Goal: Task Accomplishment & Management: Use online tool/utility

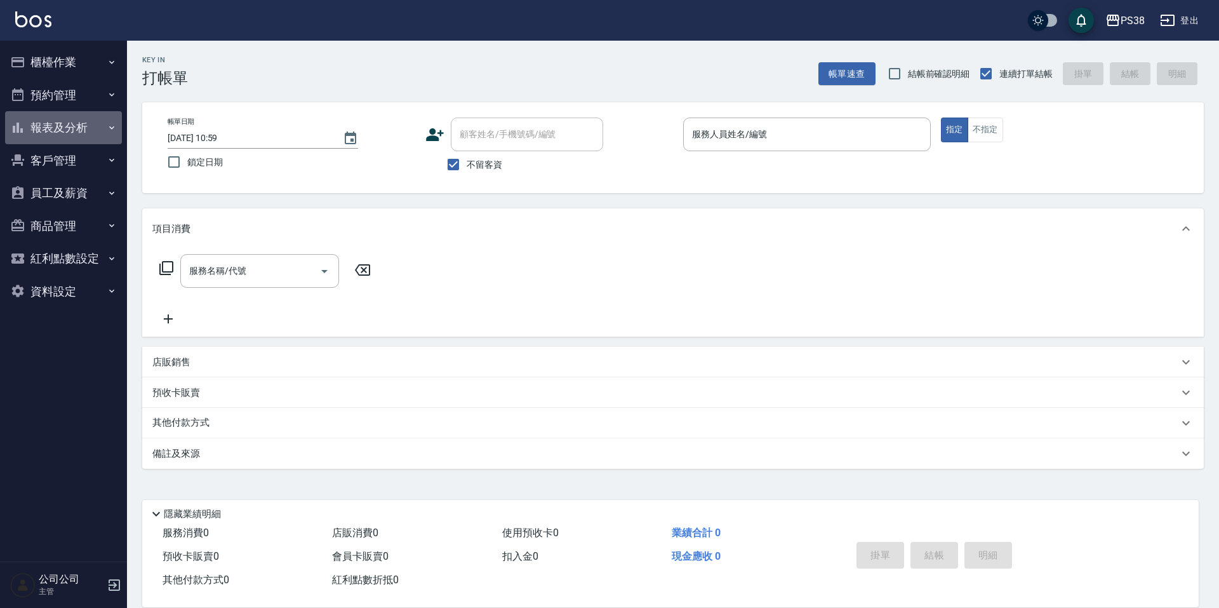
click at [90, 128] on button "報表及分析" at bounding box center [63, 127] width 117 height 33
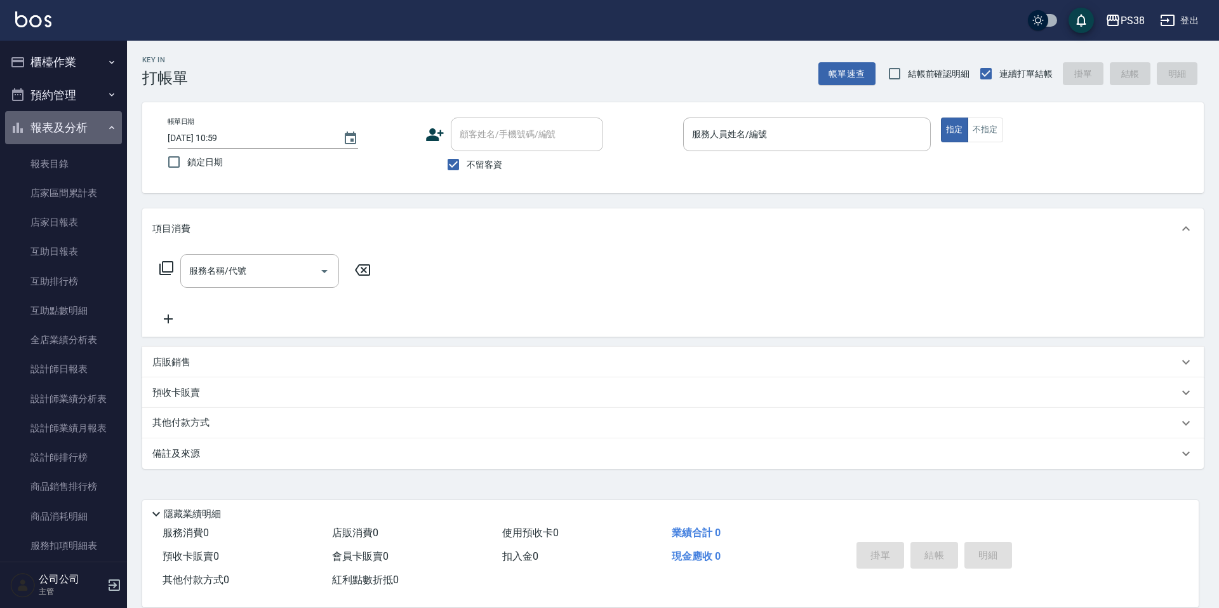
click at [90, 128] on button "報表及分析" at bounding box center [63, 127] width 117 height 33
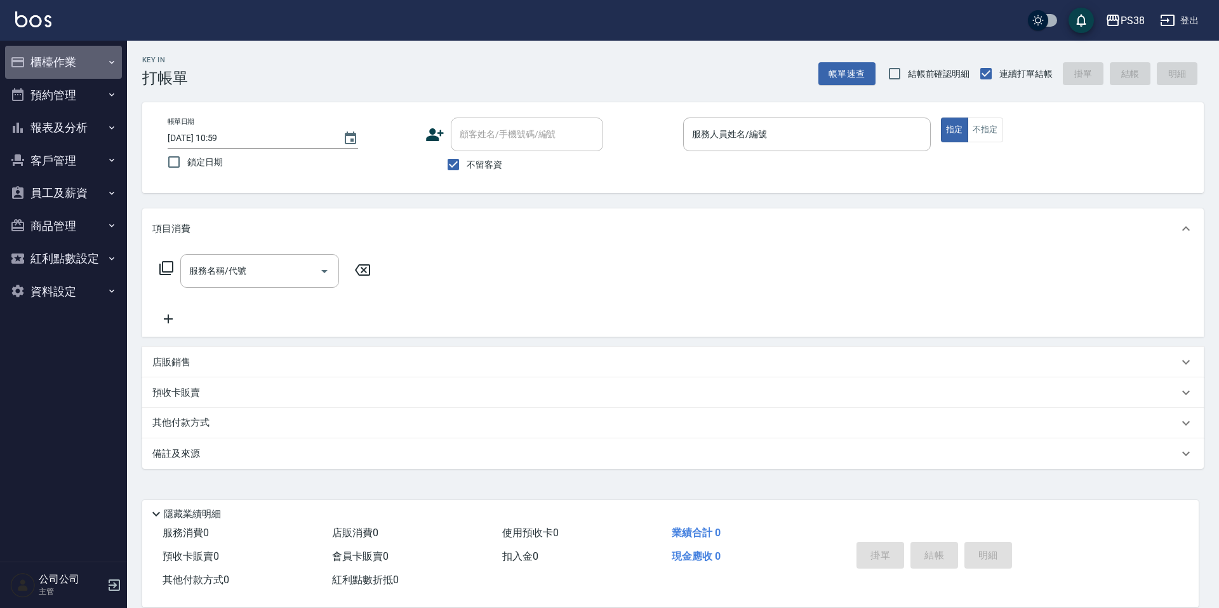
click at [89, 70] on button "櫃檯作業" at bounding box center [63, 62] width 117 height 33
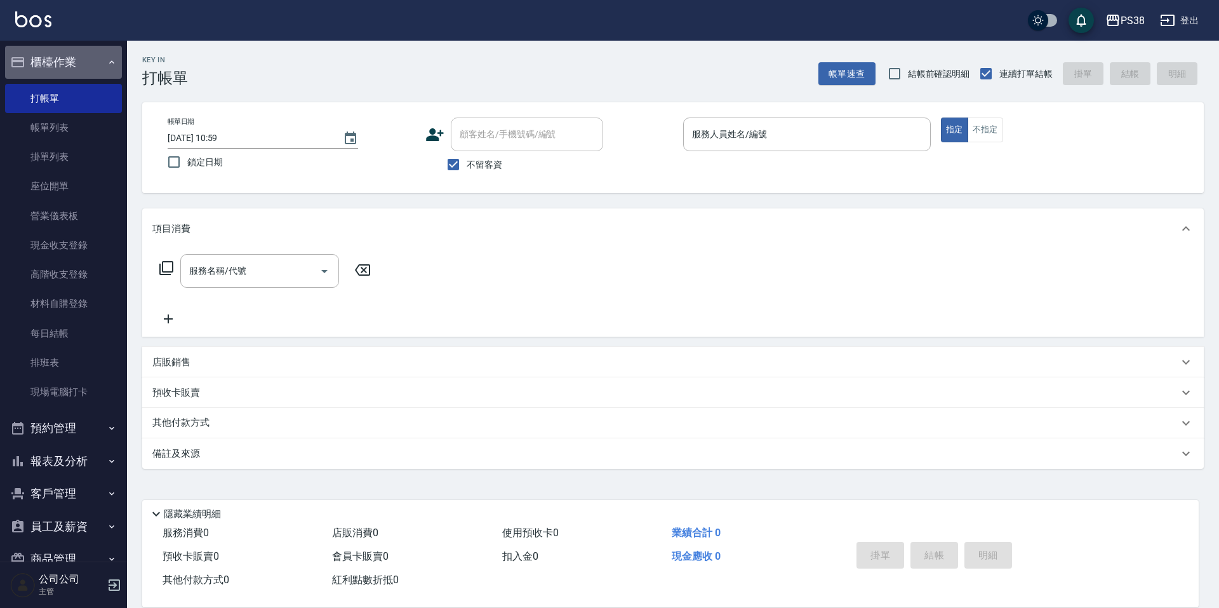
click at [89, 70] on button "櫃檯作業" at bounding box center [63, 62] width 117 height 33
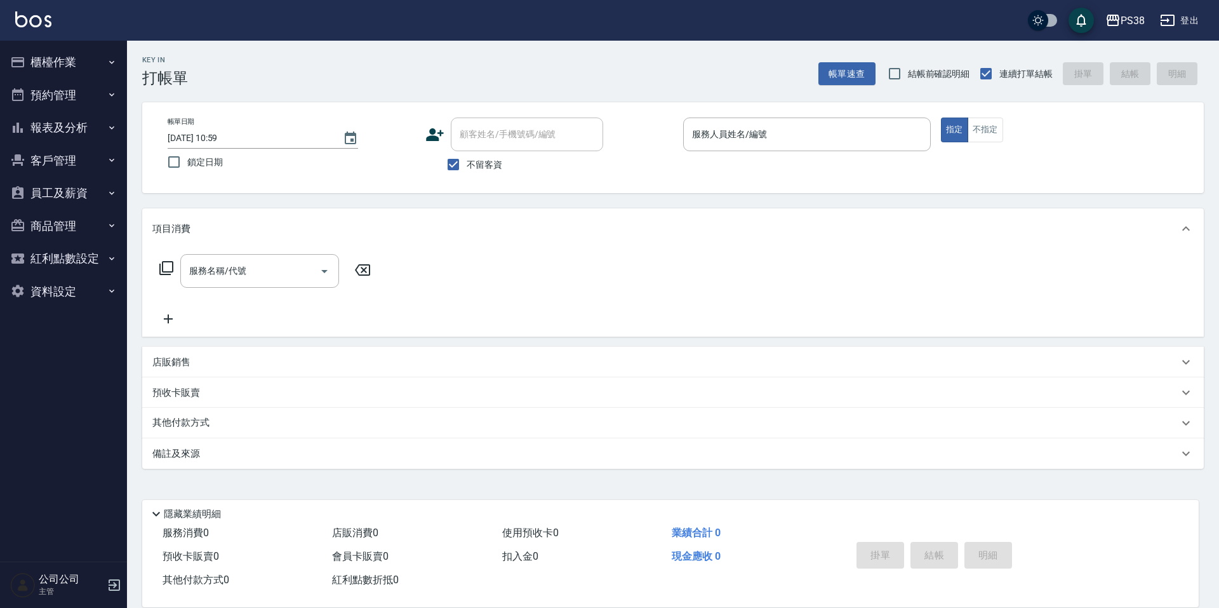
click at [88, 97] on button "預約管理" at bounding box center [63, 95] width 117 height 33
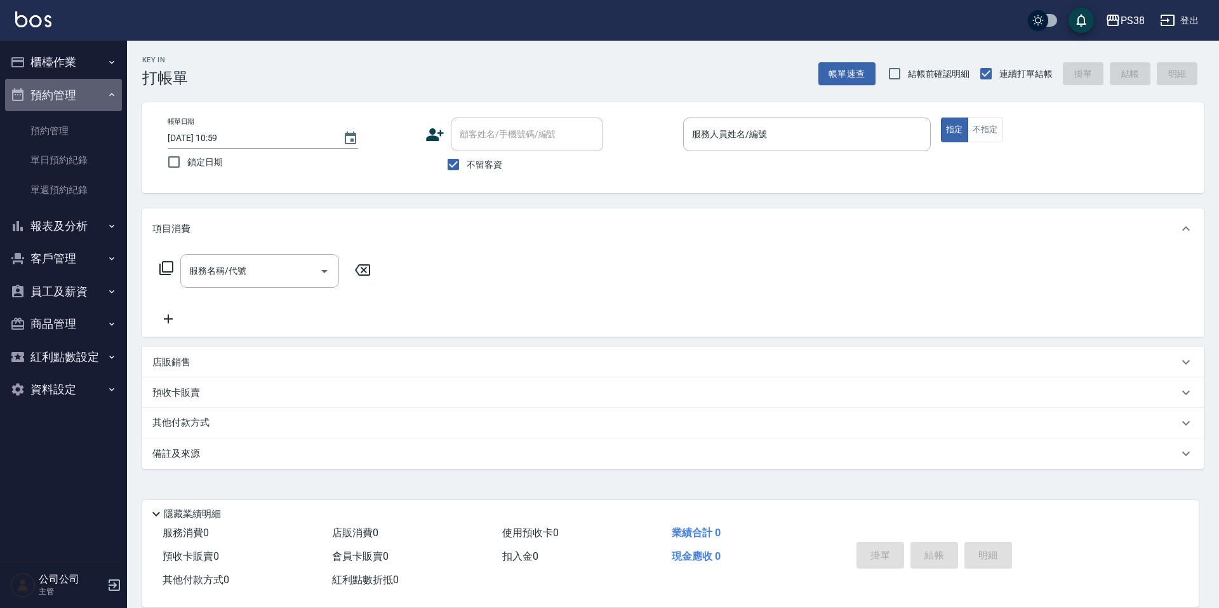
click at [88, 97] on button "預約管理" at bounding box center [63, 95] width 117 height 33
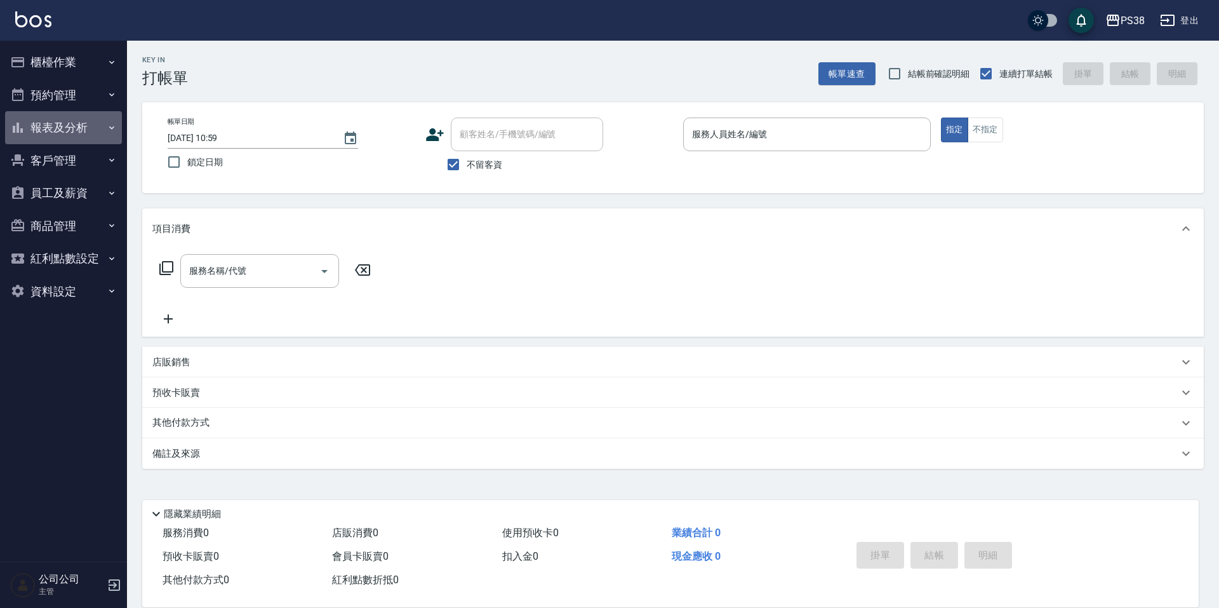
click at [88, 133] on button "報表及分析" at bounding box center [63, 127] width 117 height 33
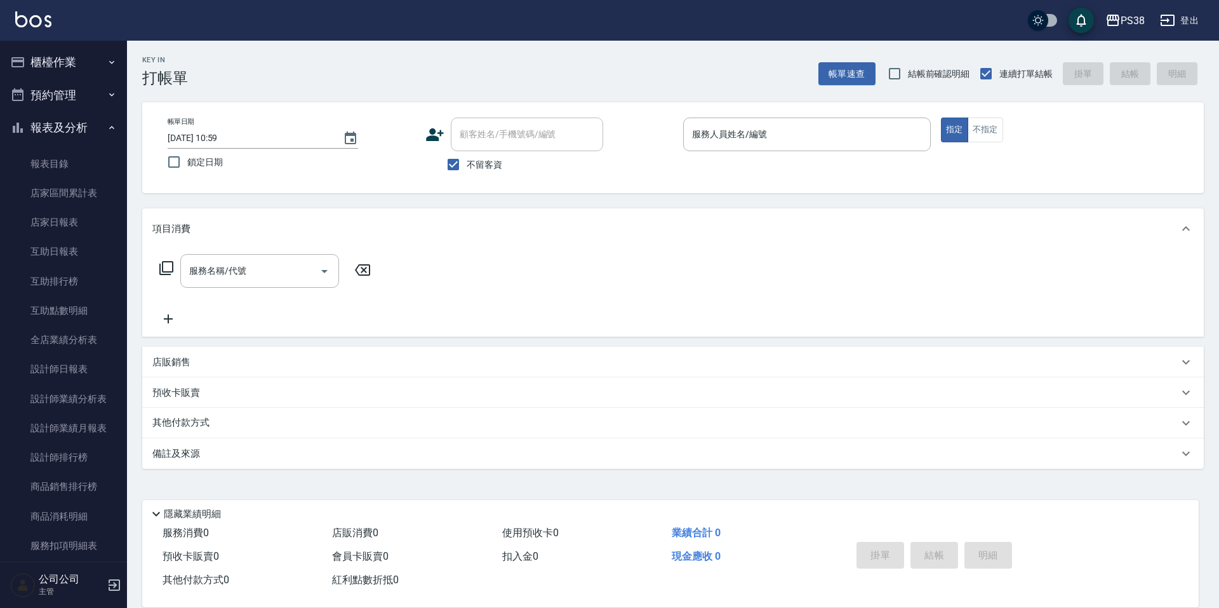
click at [88, 133] on button "報表及分析" at bounding box center [63, 127] width 117 height 33
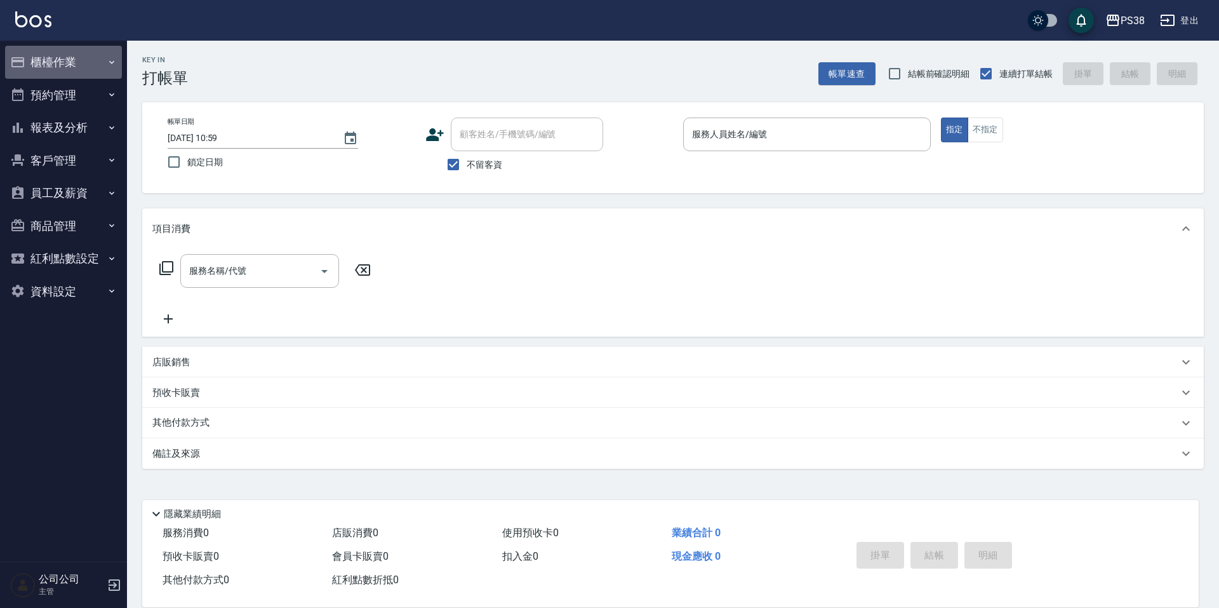
click at [86, 68] on button "櫃檯作業" at bounding box center [63, 62] width 117 height 33
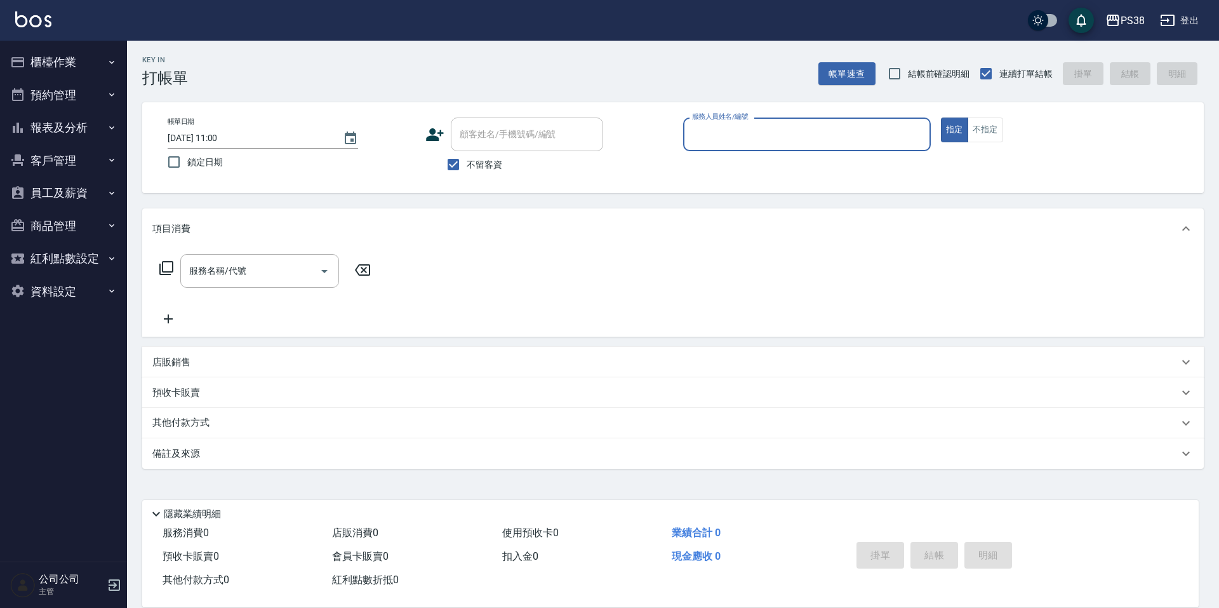
click at [97, 60] on button "櫃檯作業" at bounding box center [63, 62] width 117 height 33
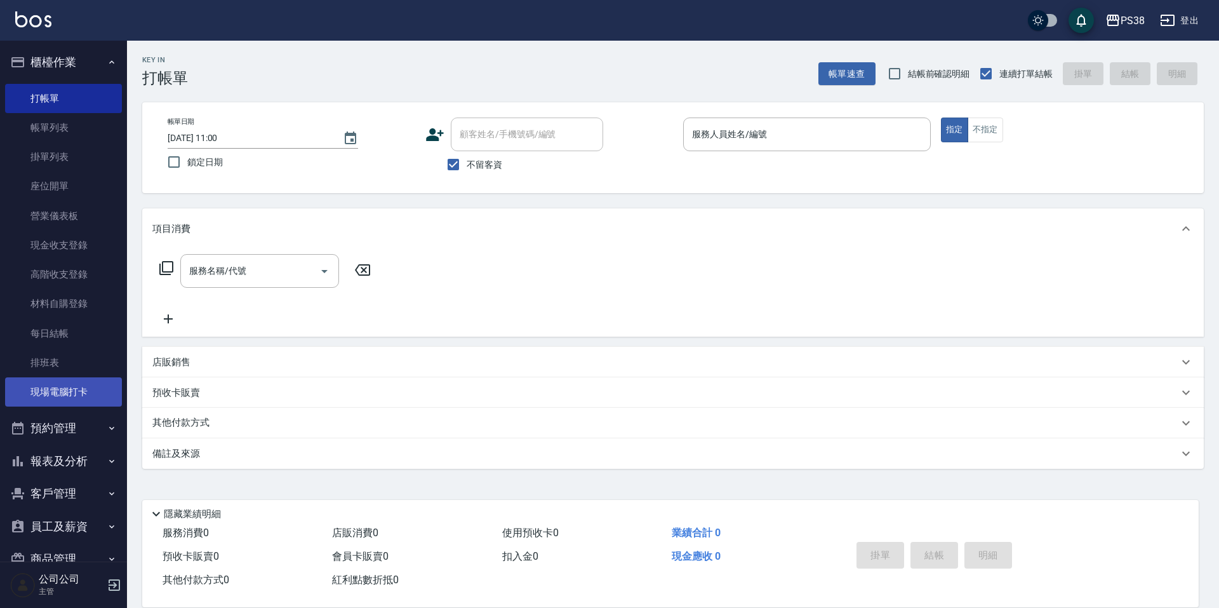
click at [81, 393] on link "現場電腦打卡" at bounding box center [63, 391] width 117 height 29
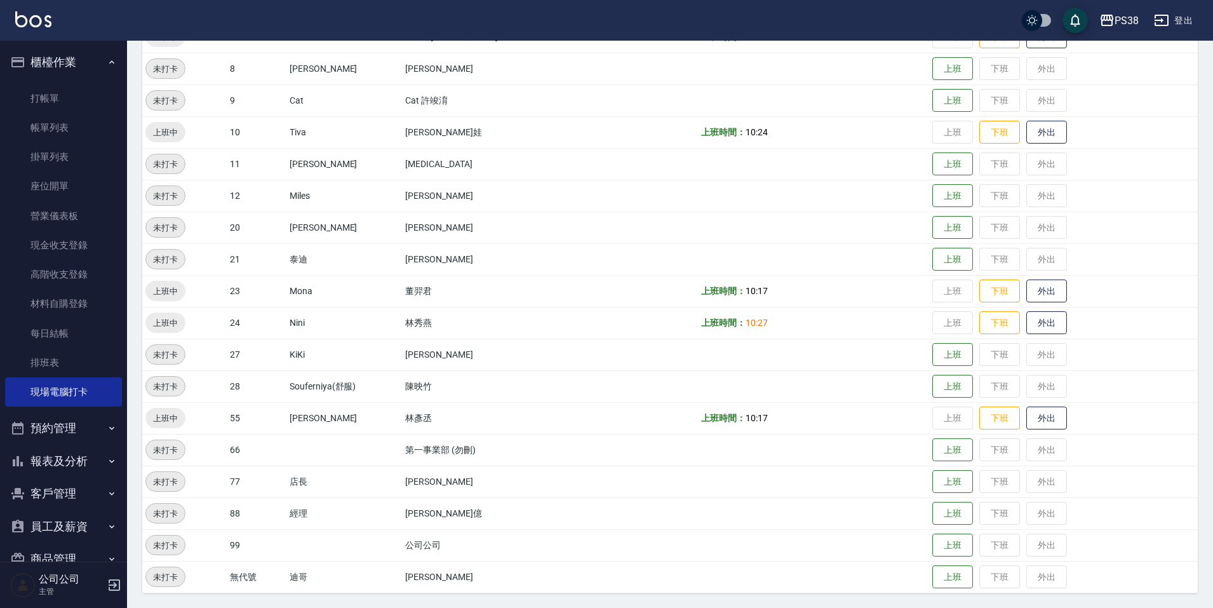
scroll to position [407, 0]
click at [932, 475] on button "上班" at bounding box center [952, 481] width 41 height 22
